Goal: Navigation & Orientation: Find specific page/section

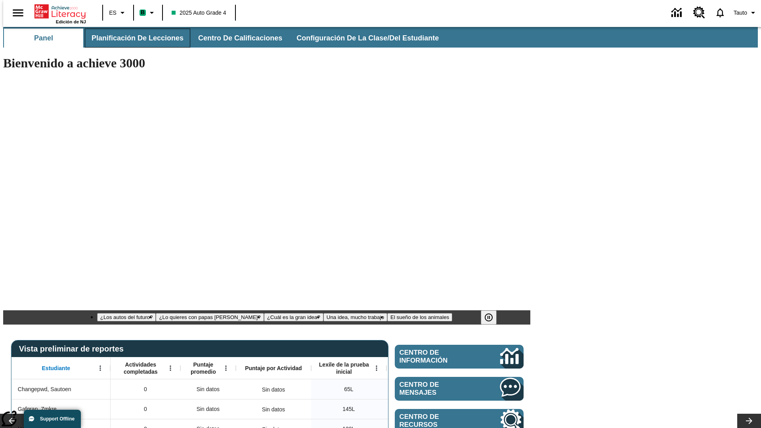
click at [133, 38] on span "Planificación de lecciones" at bounding box center [138, 38] width 92 height 9
